Goal: Task Accomplishment & Management: Use online tool/utility

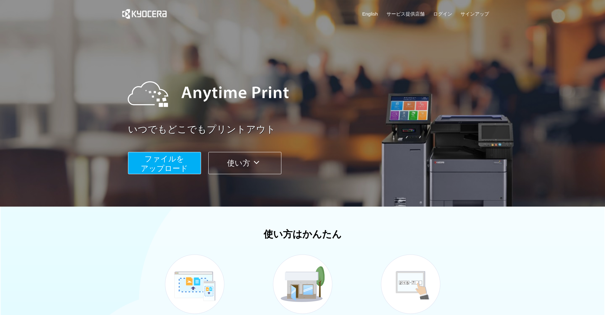
click at [152, 168] on span "ファイルを ​​アップロード" at bounding box center [164, 163] width 47 height 18
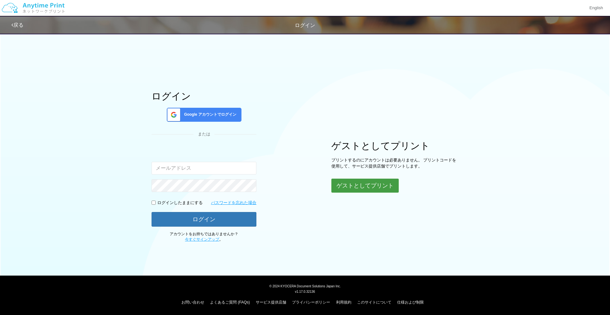
click at [356, 186] on button "ゲストとしてプリント" at bounding box center [364, 186] width 67 height 14
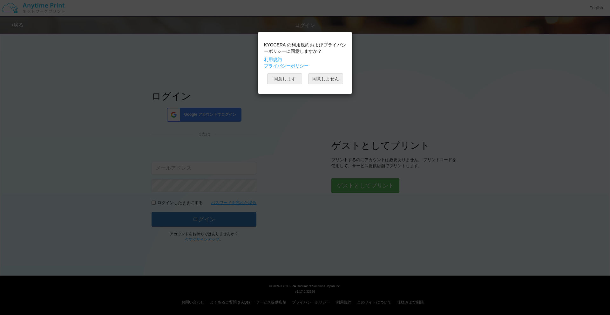
click at [289, 78] on button "同意します" at bounding box center [284, 78] width 35 height 11
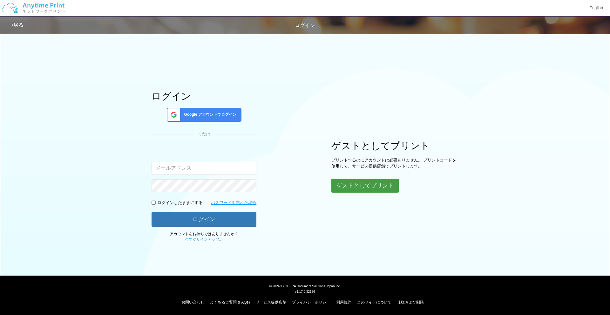
click at [349, 187] on button "ゲストとしてプリント" at bounding box center [364, 186] width 67 height 14
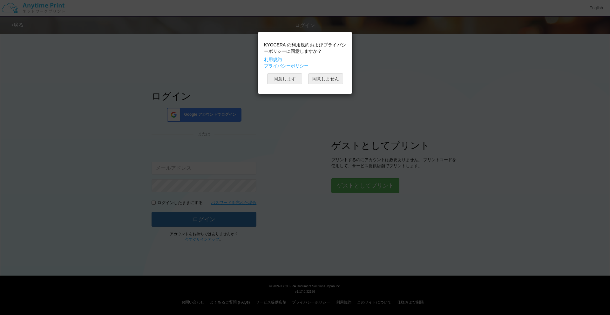
click at [286, 77] on button "同意します" at bounding box center [284, 78] width 35 height 11
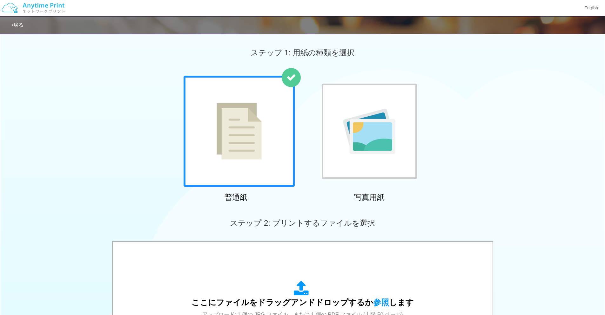
click at [265, 162] on div at bounding box center [239, 131] width 111 height 111
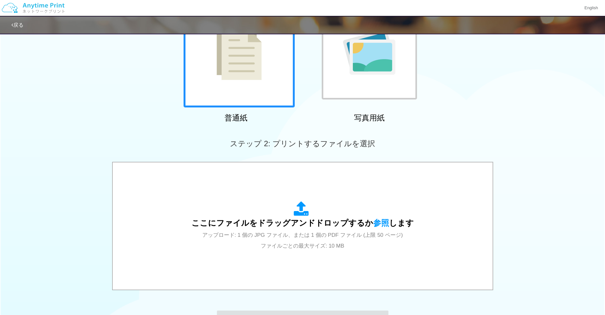
scroll to position [85, 0]
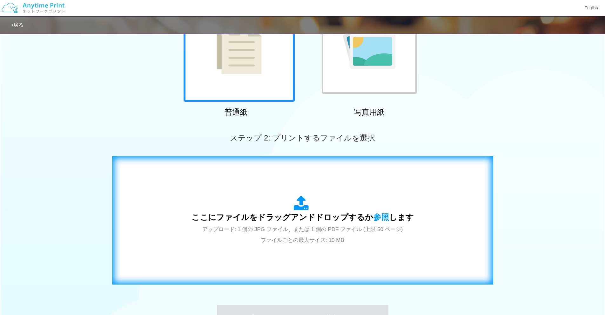
click at [301, 200] on icon at bounding box center [303, 203] width 18 height 16
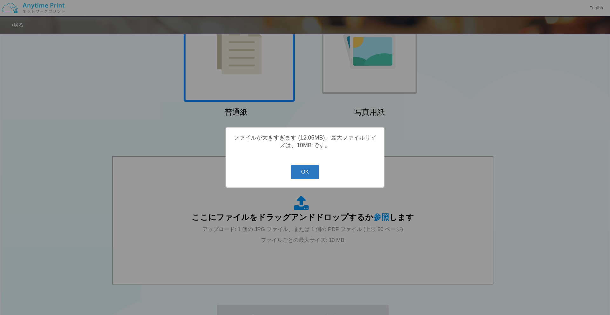
click at [306, 171] on button "OK" at bounding box center [305, 172] width 28 height 14
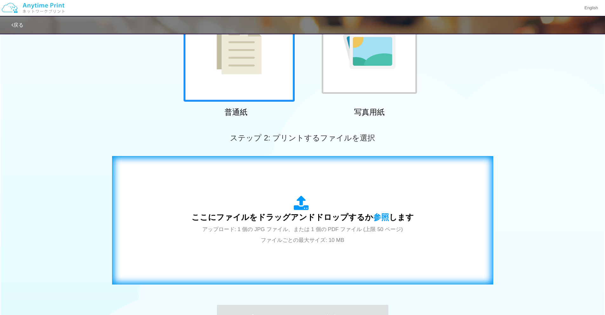
click at [260, 183] on div "ここにファイルをドラッグアンドドロップするか 参照 します アップロード: 1 個の JPG ファイル、または 1 個の PDF ファイル (上限 50 ペー…" at bounding box center [303, 220] width 368 height 115
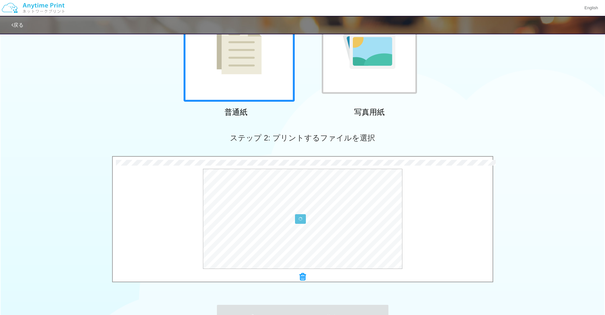
scroll to position [168, 0]
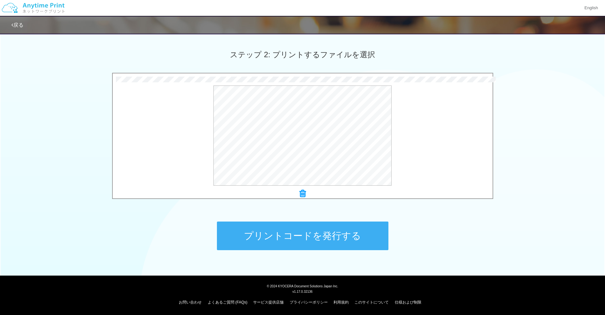
click at [283, 240] on button "プリントコードを発行する" at bounding box center [303, 235] width 172 height 29
